Goal: Task Accomplishment & Management: Complete application form

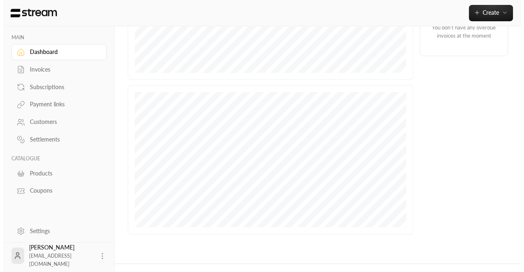
scroll to position [259, 0]
click at [99, 254] on icon at bounding box center [99, 256] width 8 height 8
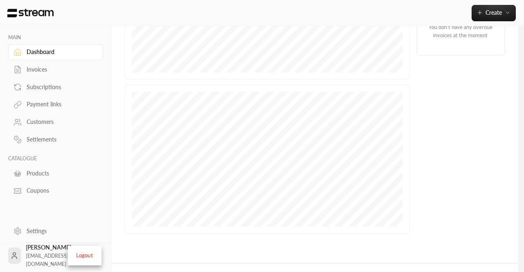
click at [90, 257] on li "Logout" at bounding box center [85, 255] width 30 height 13
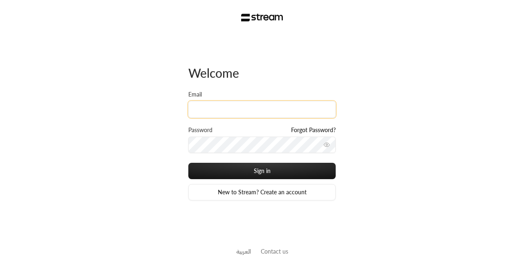
click at [220, 109] on input "Email" at bounding box center [261, 109] width 147 height 17
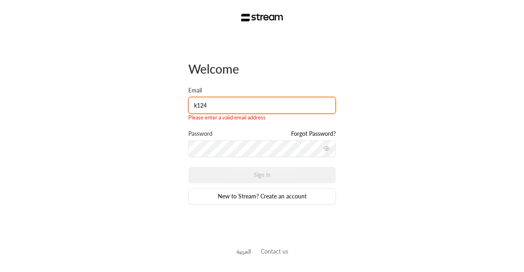
type input "[EMAIL_ADDRESS][DOMAIN_NAME]"
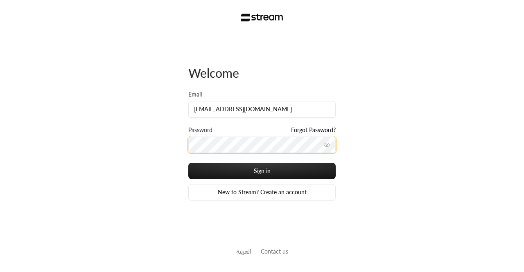
click at [188, 163] on button "Sign in" at bounding box center [261, 171] width 147 height 16
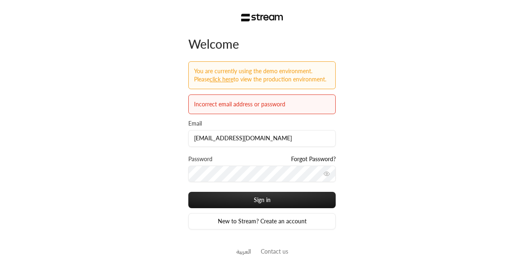
click at [384, 124] on div "Welcome You are currently using the demo environment. Please Click here to view…" at bounding box center [262, 136] width 524 height 272
click at [331, 177] on button "toggle password visibility" at bounding box center [326, 173] width 13 height 13
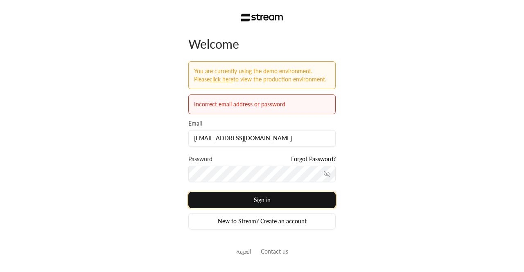
click at [224, 198] on button "Sign in" at bounding box center [261, 200] width 147 height 16
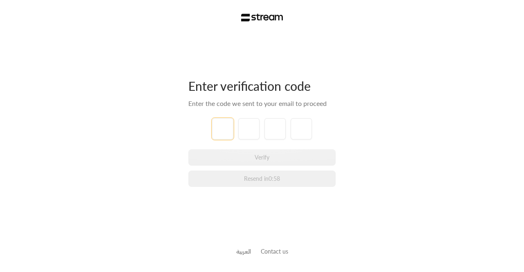
type input "1"
type input "2"
type input "3"
type input "4"
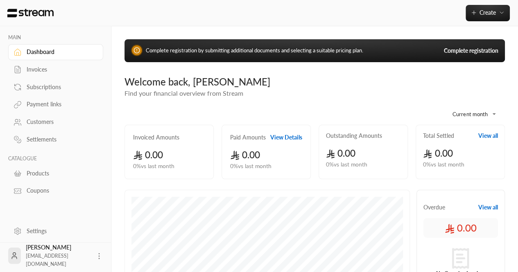
click at [460, 49] on link "Complete registration" at bounding box center [471, 51] width 54 height 8
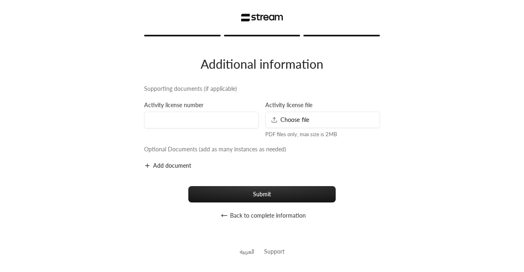
click at [224, 218] on icon "button" at bounding box center [224, 215] width 7 height 7
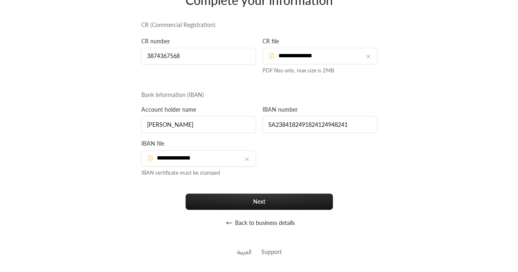
click at [230, 225] on icon "button" at bounding box center [229, 223] width 7 height 7
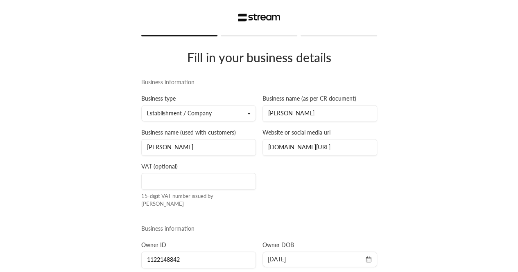
click at [243, 34] on div at bounding box center [259, 17] width 236 height 35
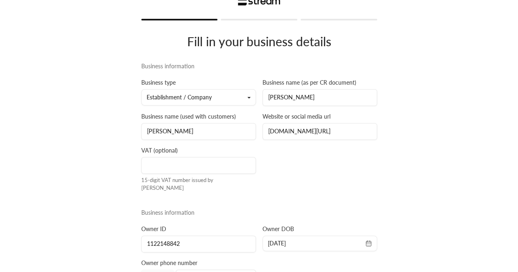
scroll to position [16, 0]
click at [225, 96] on button "Establishment / Company" at bounding box center [198, 97] width 115 height 16
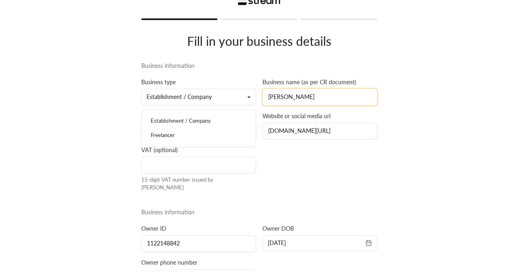
click at [291, 97] on input "[PERSON_NAME]" at bounding box center [319, 97] width 115 height 17
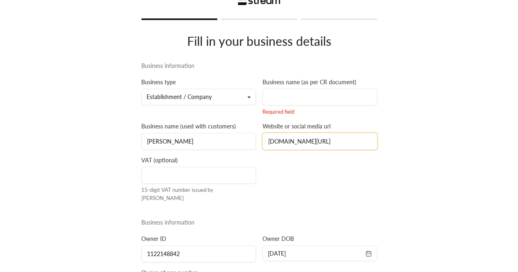
click at [291, 140] on input "[DOMAIN_NAME][URL][PERSON_NAME]" at bounding box center [319, 141] width 115 height 17
click at [291, 140] on input at bounding box center [319, 141] width 115 height 17
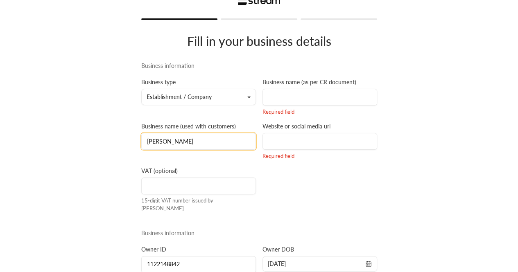
click at [217, 142] on input "[PERSON_NAME]" at bounding box center [198, 141] width 115 height 17
click at [217, 142] on input at bounding box center [198, 141] width 115 height 17
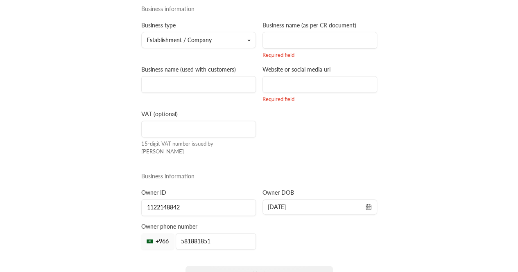
click at [308, 162] on div "Business information Business type Establishment / Company Establishment / Comp…" at bounding box center [259, 148] width 242 height 286
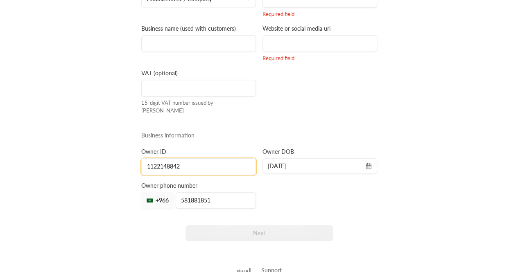
click at [210, 159] on input "1122148842" at bounding box center [198, 166] width 115 height 17
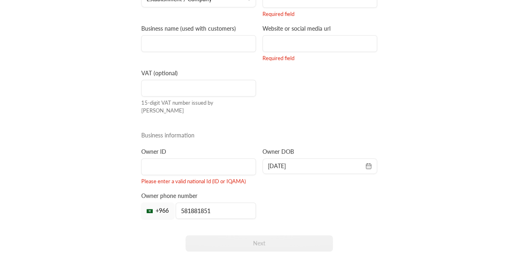
click at [296, 162] on span "[DATE]" at bounding box center [320, 166] width 104 height 8
select select "*"
select select "****"
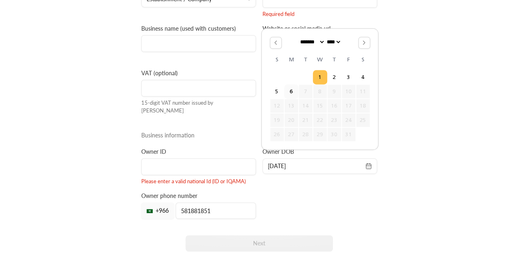
click at [321, 73] on button "1" at bounding box center [320, 77] width 14 height 14
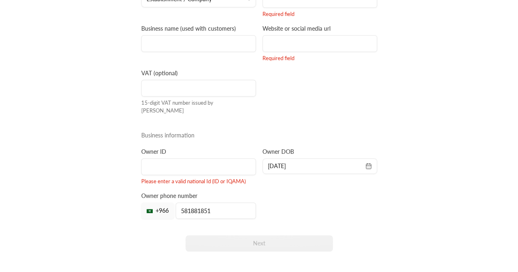
click at [222, 192] on div "Owner phone number +966 581881851" at bounding box center [198, 205] width 121 height 27
click at [217, 203] on input "581881851" at bounding box center [216, 211] width 80 height 16
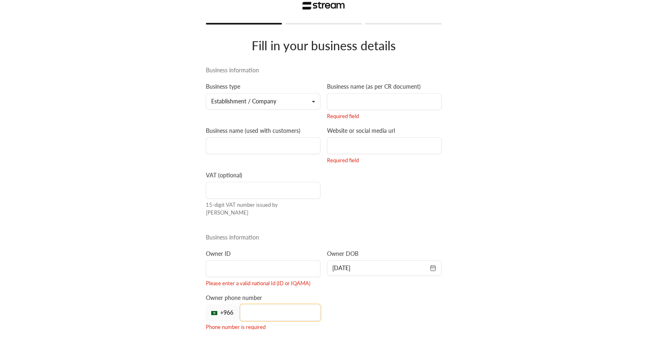
scroll to position [11, 0]
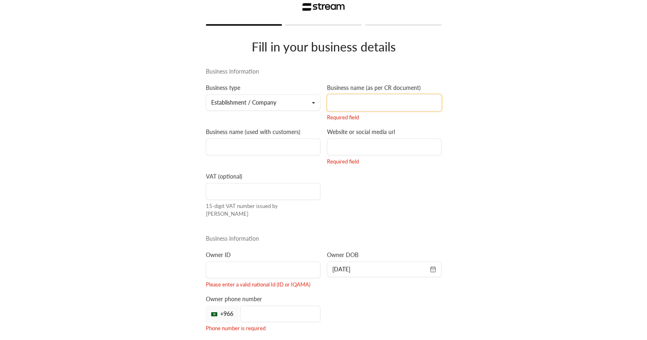
click at [342, 109] on input at bounding box center [384, 103] width 115 height 17
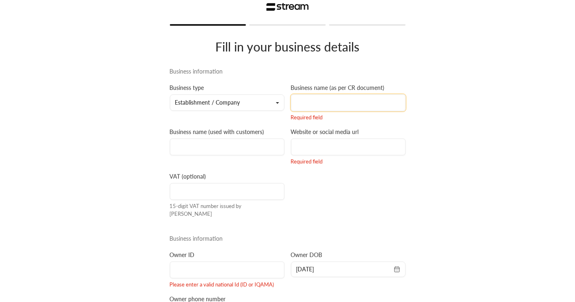
click at [343, 110] on input at bounding box center [348, 103] width 115 height 17
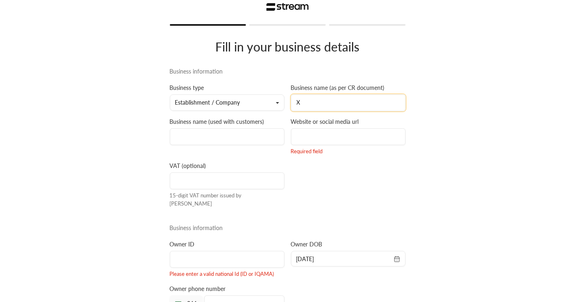
type input "X"
type input "Business X"
click at [200, 137] on input at bounding box center [227, 136] width 115 height 17
type input "Business X"
click at [307, 139] on input at bounding box center [348, 136] width 115 height 17
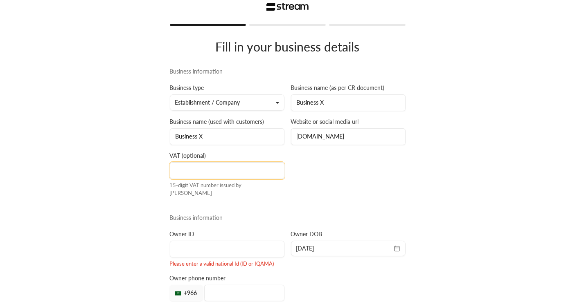
click at [221, 173] on input at bounding box center [227, 170] width 115 height 17
click at [299, 133] on input "X.com" at bounding box center [348, 136] width 115 height 17
type input "Business-X.com"
click at [232, 171] on input at bounding box center [227, 170] width 115 height 17
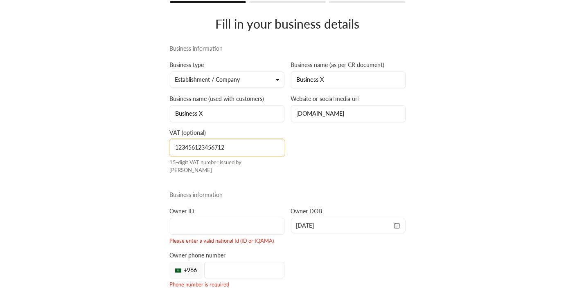
scroll to position [35, 0]
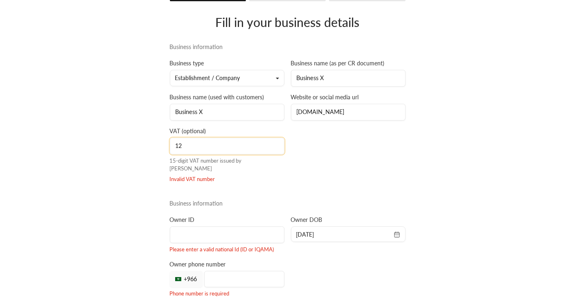
type input "1"
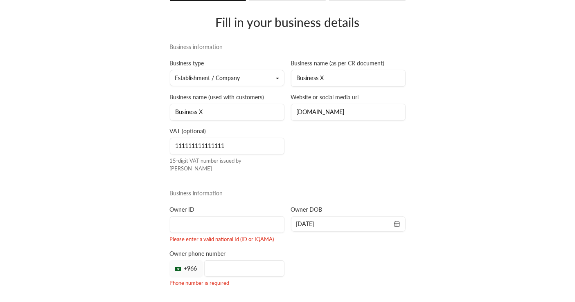
click at [337, 150] on div "Business information Business type Establishment / Company Establishment / Comp…" at bounding box center [288, 186] width 242 height 286
drag, startPoint x: 236, startPoint y: 153, endPoint x: 177, endPoint y: 160, distance: 59.7
click at [177, 160] on div "VAT (optional) 111111111111111 15-digit VAT number issued by ZATCA" at bounding box center [227, 150] width 121 height 46
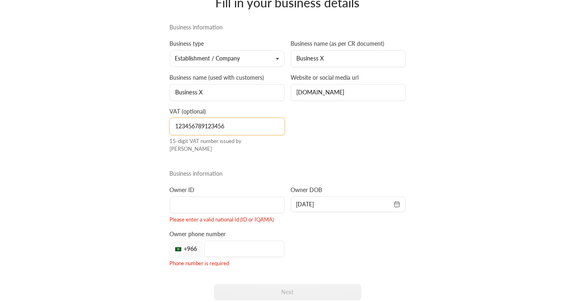
scroll to position [55, 0]
type input "123456789123456"
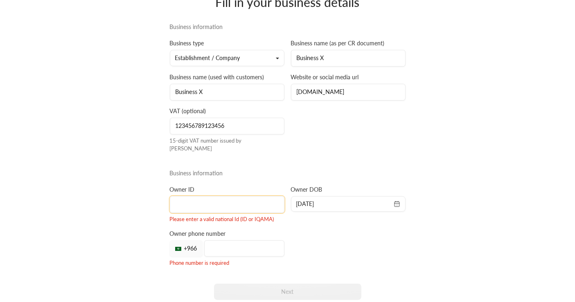
click at [209, 197] on input at bounding box center [227, 204] width 115 height 17
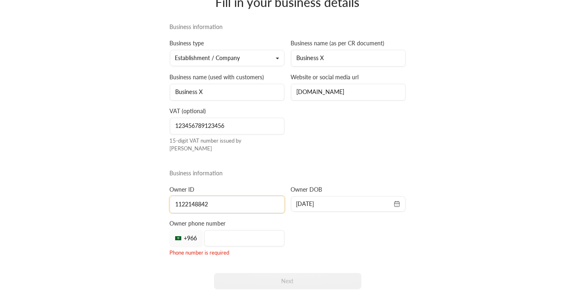
click at [182, 198] on input "1122148842" at bounding box center [227, 204] width 115 height 17
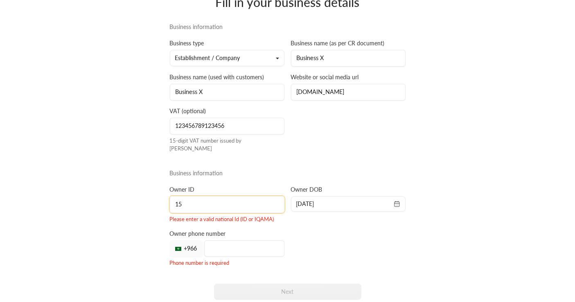
type input "1"
click at [145, 198] on div "Fill in your business details Business information Business type Establishment …" at bounding box center [287, 147] width 575 height 405
click at [204, 196] on input at bounding box center [227, 204] width 115 height 17
type input "1122148842"
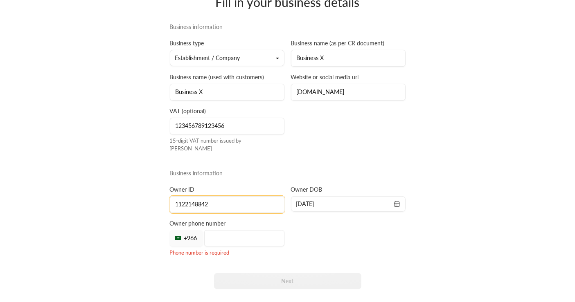
click at [187, 196] on input "1122148842" at bounding box center [227, 204] width 115 height 17
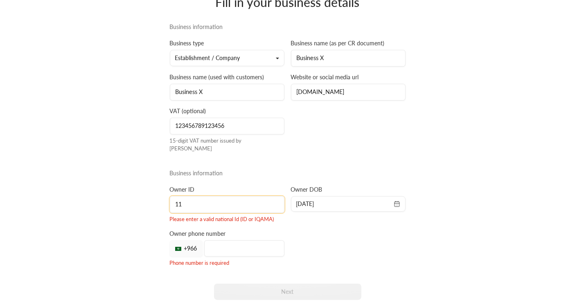
type input "1122148842"
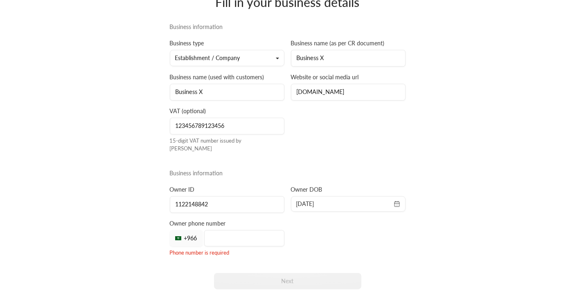
click at [394, 200] on span "6/10/2025" at bounding box center [348, 204] width 104 height 8
select select "*"
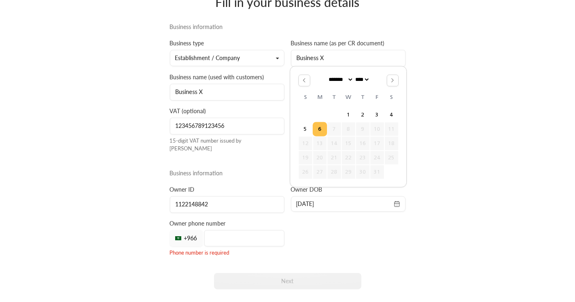
click at [351, 79] on select "******* ******** ***** ***** *** **** **** ****** ********* ******* ******** **…" at bounding box center [340, 80] width 27 height 6
click at [381, 83] on div "******* ******** ***** ***** *** **** **** ****** ********* ******* ******** **…" at bounding box center [348, 81] width 100 height 14
click at [363, 83] on select "**** **** **** **** **** **** **** **** **** **** **** **** **** **** **** ****…" at bounding box center [362, 80] width 16 height 6
click at [355, 77] on select "**** **** **** **** **** **** **** **** **** **** **** **** **** **** **** ****…" at bounding box center [362, 80] width 16 height 6
click at [366, 78] on select "**** **** **** **** **** **** **** **** **** **** **** **** **** **** **** ****…" at bounding box center [362, 80] width 16 height 6
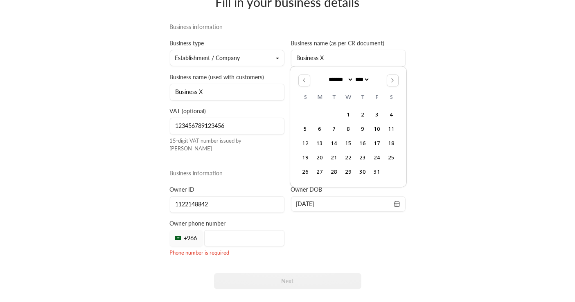
select select "****"
click at [355, 77] on select "**** **** **** **** **** **** **** **** **** **** **** **** **** **** **** ****…" at bounding box center [362, 80] width 16 height 6
click at [352, 150] on button "16" at bounding box center [349, 144] width 14 height 14
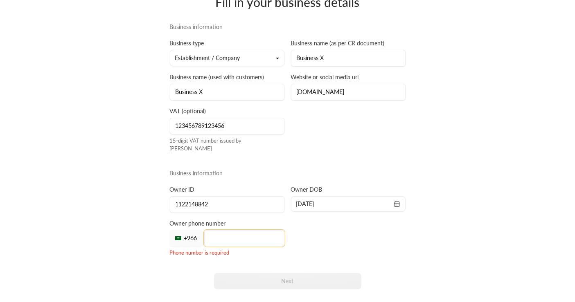
click at [239, 231] on input "tel" at bounding box center [244, 238] width 80 height 16
type input "xxxxxxxxxxxxxxxxxxxxxxxxxxxxxxxxxxxxx"
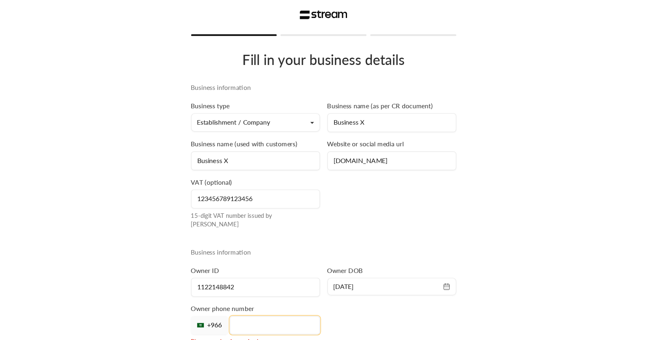
scroll to position [4, 0]
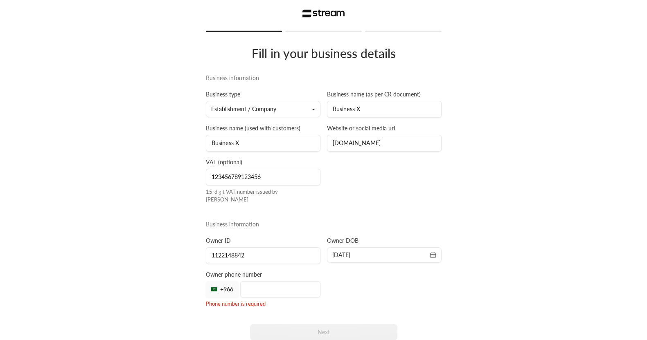
click at [485, 217] on div "Fill in your business details Business information Business type Establishment …" at bounding box center [323, 193] width 647 height 394
click at [259, 272] on input "tel" at bounding box center [280, 290] width 80 height 16
click at [252, 272] on input "058188185" at bounding box center [280, 290] width 80 height 16
click at [279, 272] on input "58188185" at bounding box center [280, 290] width 80 height 16
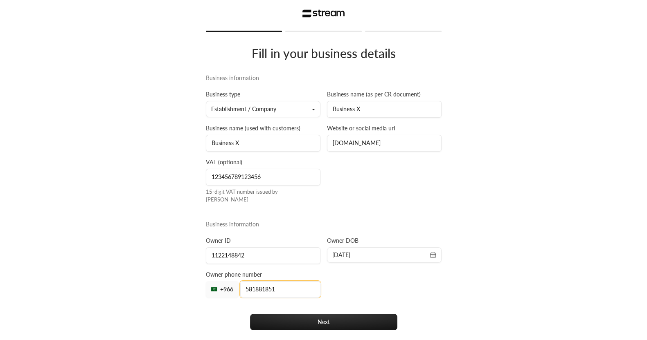
type input "581881851"
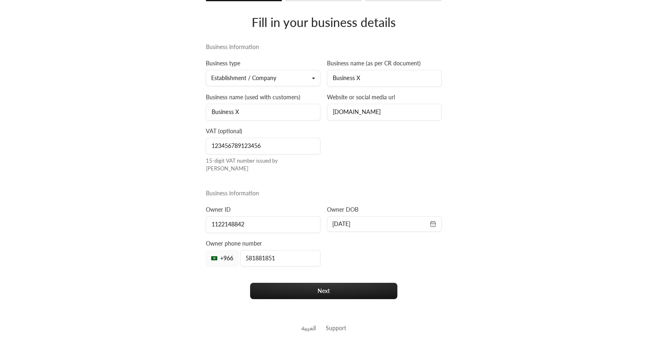
click at [305, 272] on link "العربية" at bounding box center [308, 328] width 15 height 15
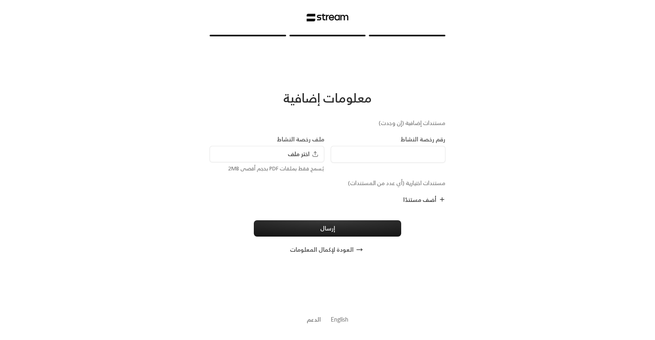
click at [349, 250] on button "العودة لإكمال المعلومات" at bounding box center [327, 250] width 234 height 16
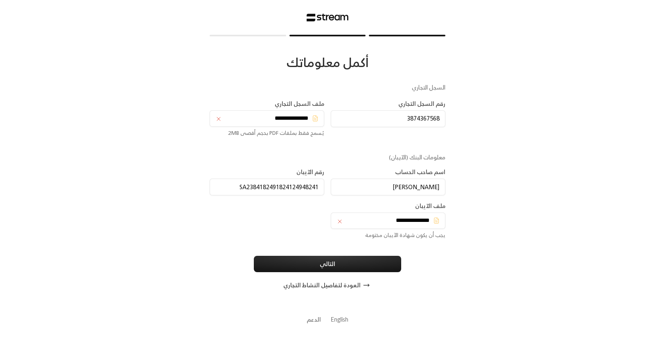
click at [355, 284] on button "العودة لتفاصيل النشاط التجاري" at bounding box center [327, 285] width 234 height 16
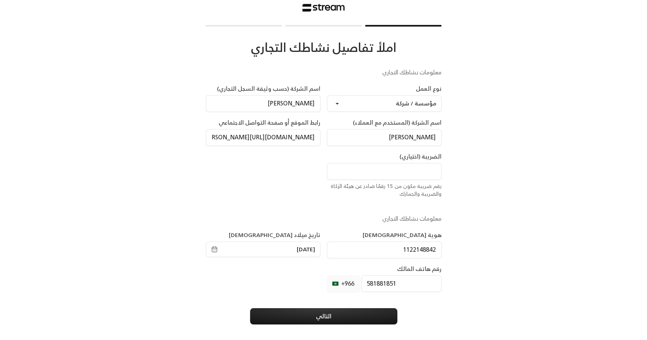
scroll to position [12, 0]
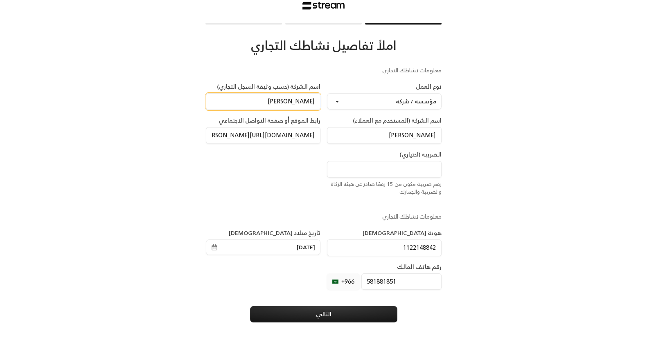
click at [262, 105] on input "Khalid" at bounding box center [263, 101] width 115 height 17
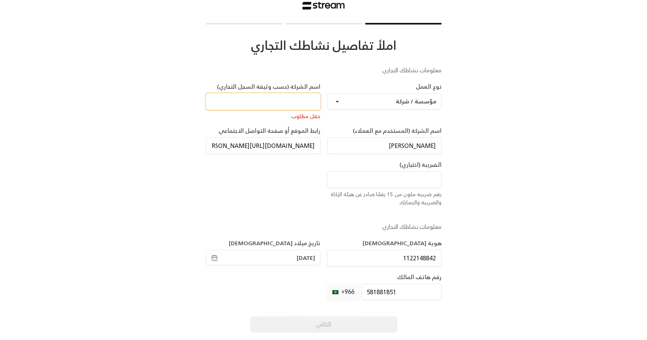
scroll to position [54, 0]
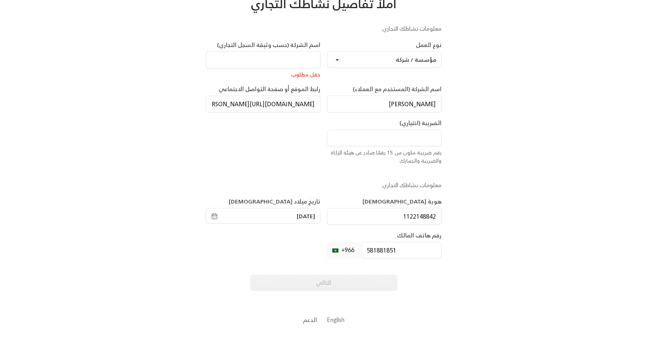
click at [334, 322] on link "English" at bounding box center [336, 320] width 18 height 15
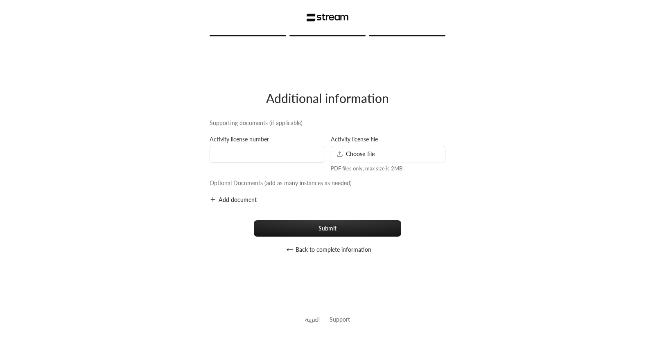
click at [286, 257] on button "Back to complete information" at bounding box center [327, 250] width 234 height 16
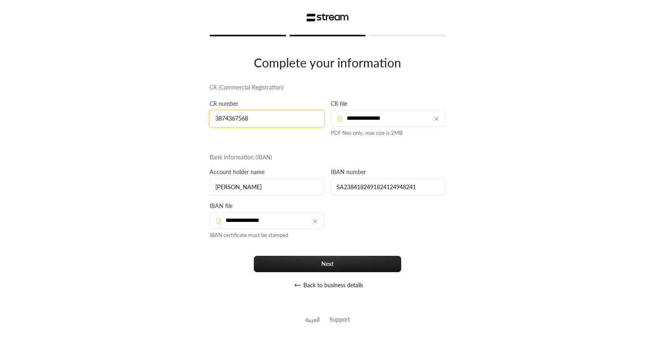
click at [278, 115] on input "3874367568" at bounding box center [267, 118] width 115 height 17
click at [483, 147] on div "**********" at bounding box center [327, 170] width 655 height 340
click at [258, 195] on input "Khalid" at bounding box center [267, 187] width 115 height 17
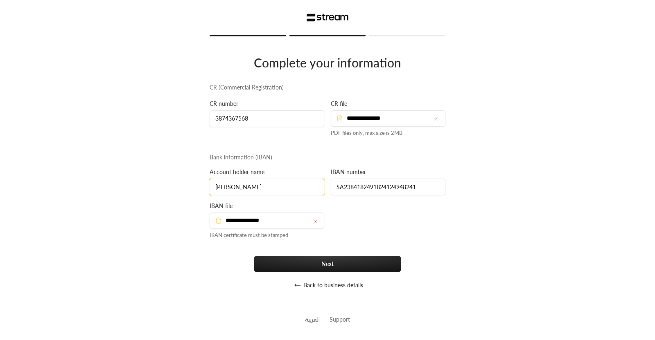
click at [258, 195] on input "Khalid" at bounding box center [267, 187] width 115 height 17
type input "Business X"
click at [424, 213] on div "**********" at bounding box center [327, 188] width 242 height 210
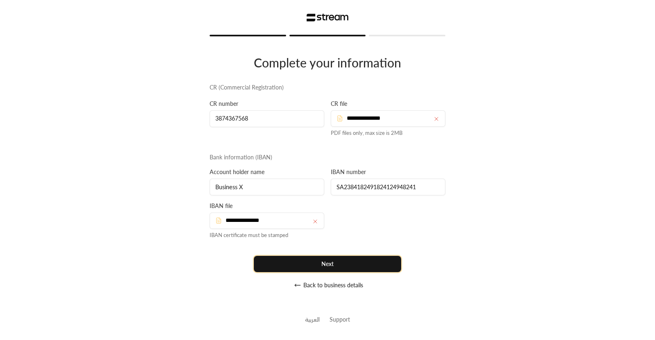
click at [327, 266] on button "Next" at bounding box center [327, 264] width 147 height 16
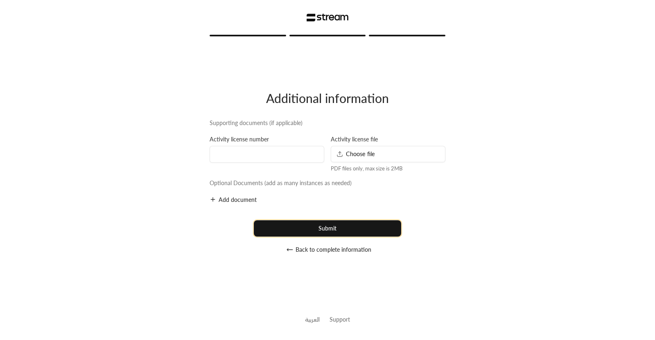
click at [343, 229] on button "Submit" at bounding box center [327, 229] width 147 height 16
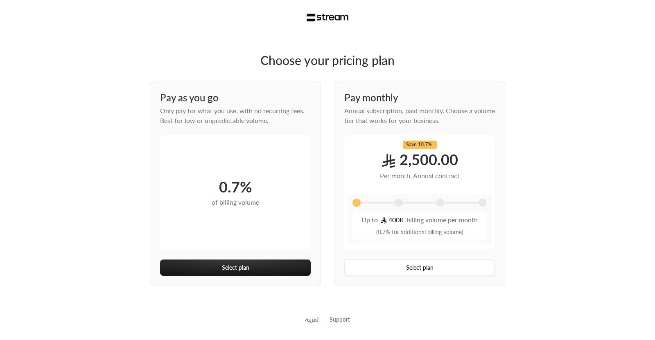
click at [1, 102] on div "Choose your pricing plan Pay as you go Only pay for what you use, with no recur…" at bounding box center [327, 170] width 655 height 340
drag, startPoint x: 355, startPoint y: 201, endPoint x: 401, endPoint y: 205, distance: 46.0
click at [401, 205] on div at bounding box center [419, 204] width 134 height 11
click at [401, 205] on span at bounding box center [398, 203] width 8 height 8
click at [448, 202] on div at bounding box center [461, 203] width 34 height 2
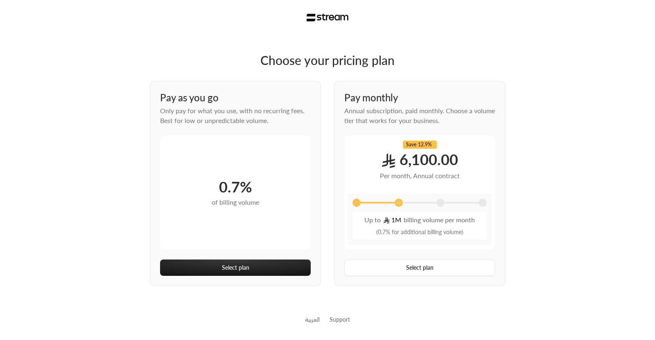
click at [440, 200] on span at bounding box center [440, 203] width 8 height 8
click at [487, 201] on div at bounding box center [419, 204] width 134 height 11
click at [479, 201] on span at bounding box center [482, 203] width 8 height 8
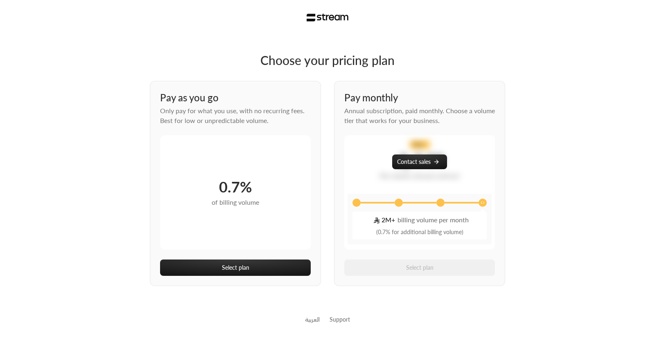
click at [397, 203] on span at bounding box center [398, 203] width 8 height 8
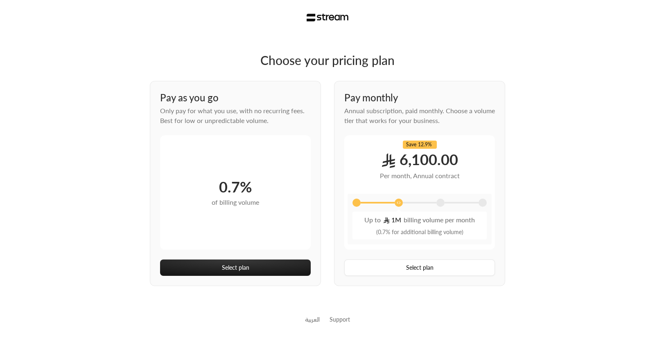
click at [356, 203] on span at bounding box center [356, 203] width 8 height 8
click at [403, 203] on div at bounding box center [420, 203] width 34 height 2
click at [398, 200] on span at bounding box center [398, 203] width 8 height 8
click at [442, 201] on span at bounding box center [440, 203] width 8 height 8
click at [484, 202] on span at bounding box center [482, 203] width 8 height 8
